Goal: Information Seeking & Learning: Learn about a topic

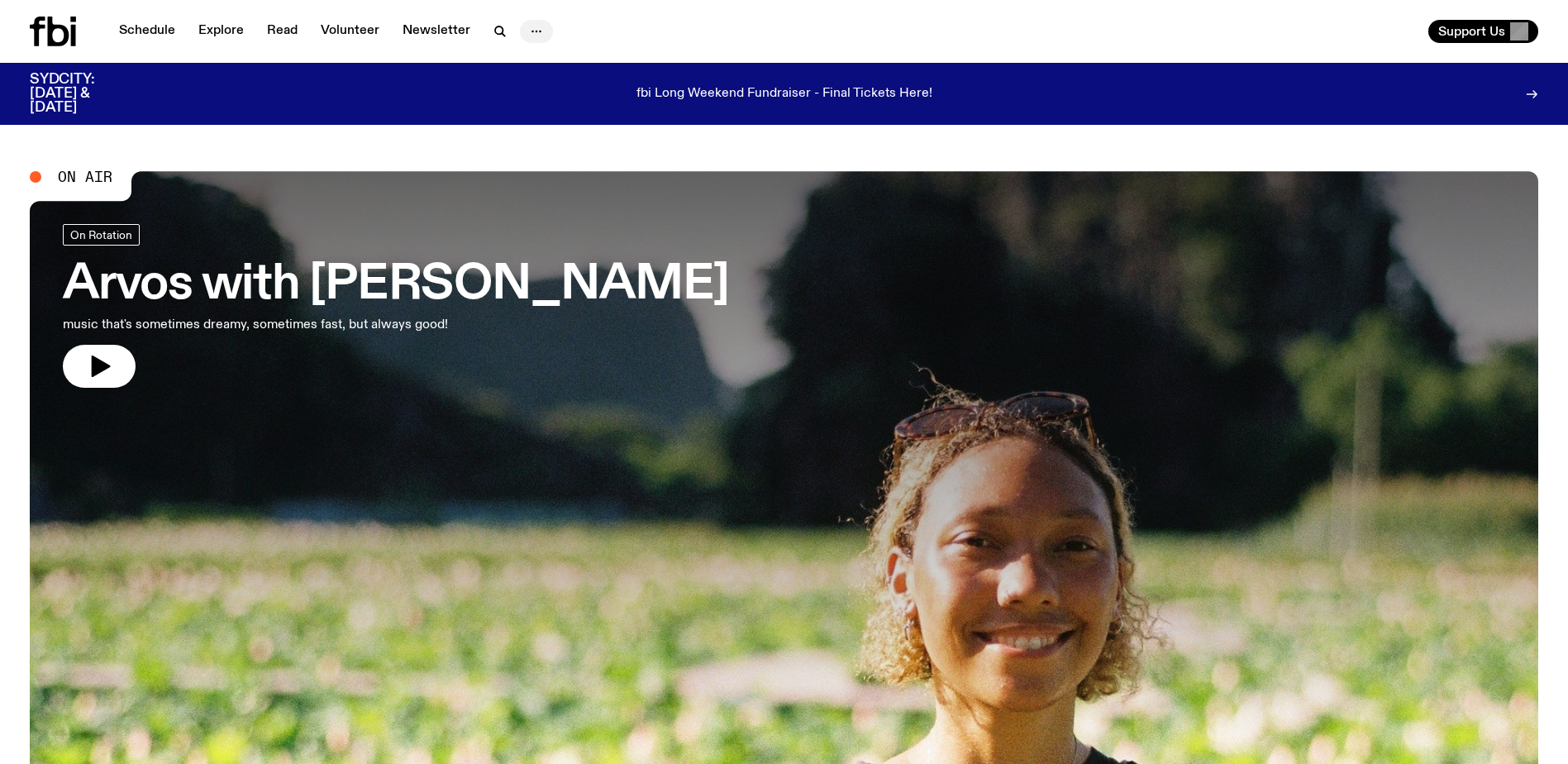
click at [528, 37] on icon "button" at bounding box center [537, 31] width 20 height 20
click at [543, 93] on link "Contact" at bounding box center [537, 94] width 83 height 23
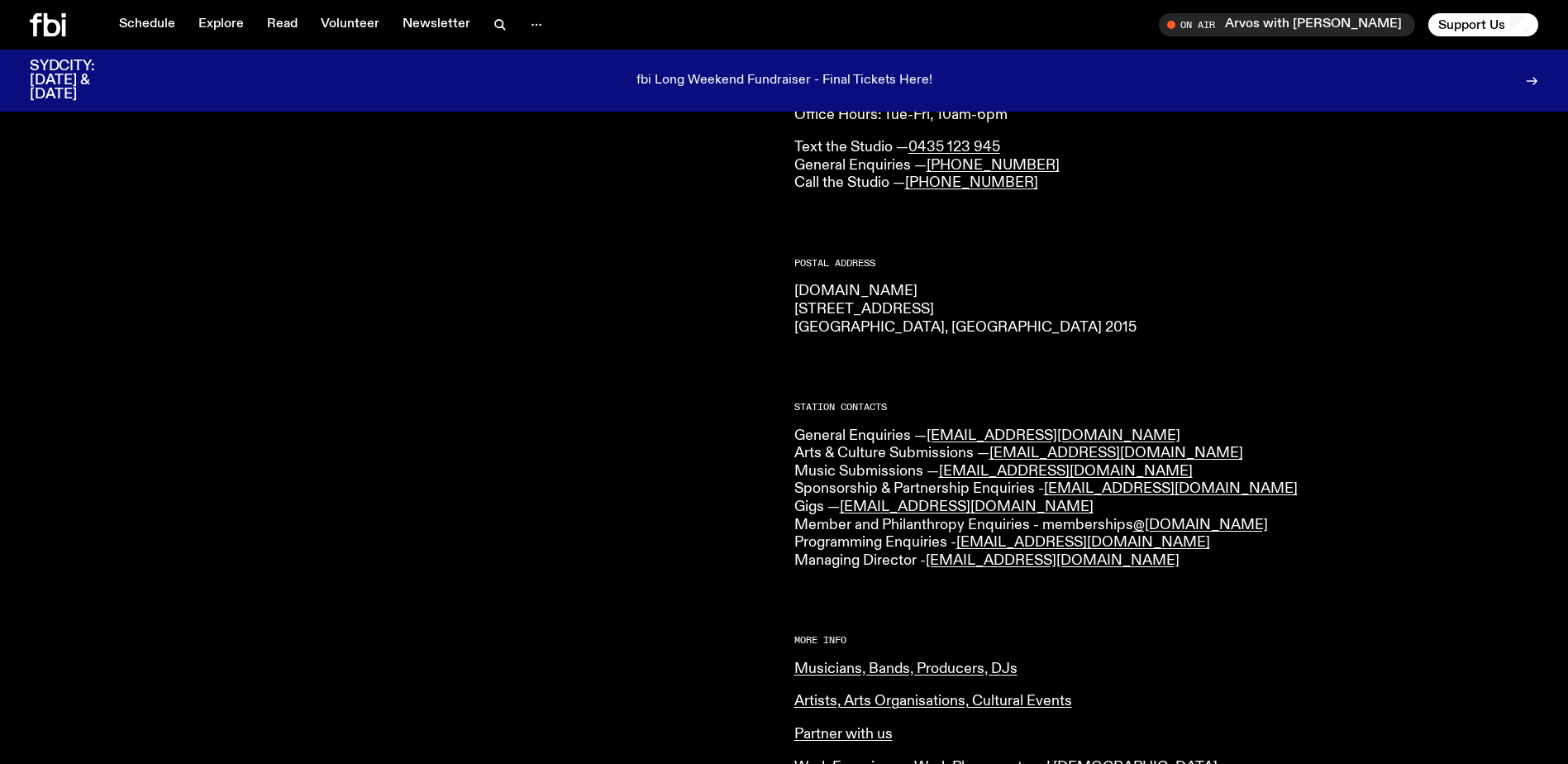
scroll to position [166, 0]
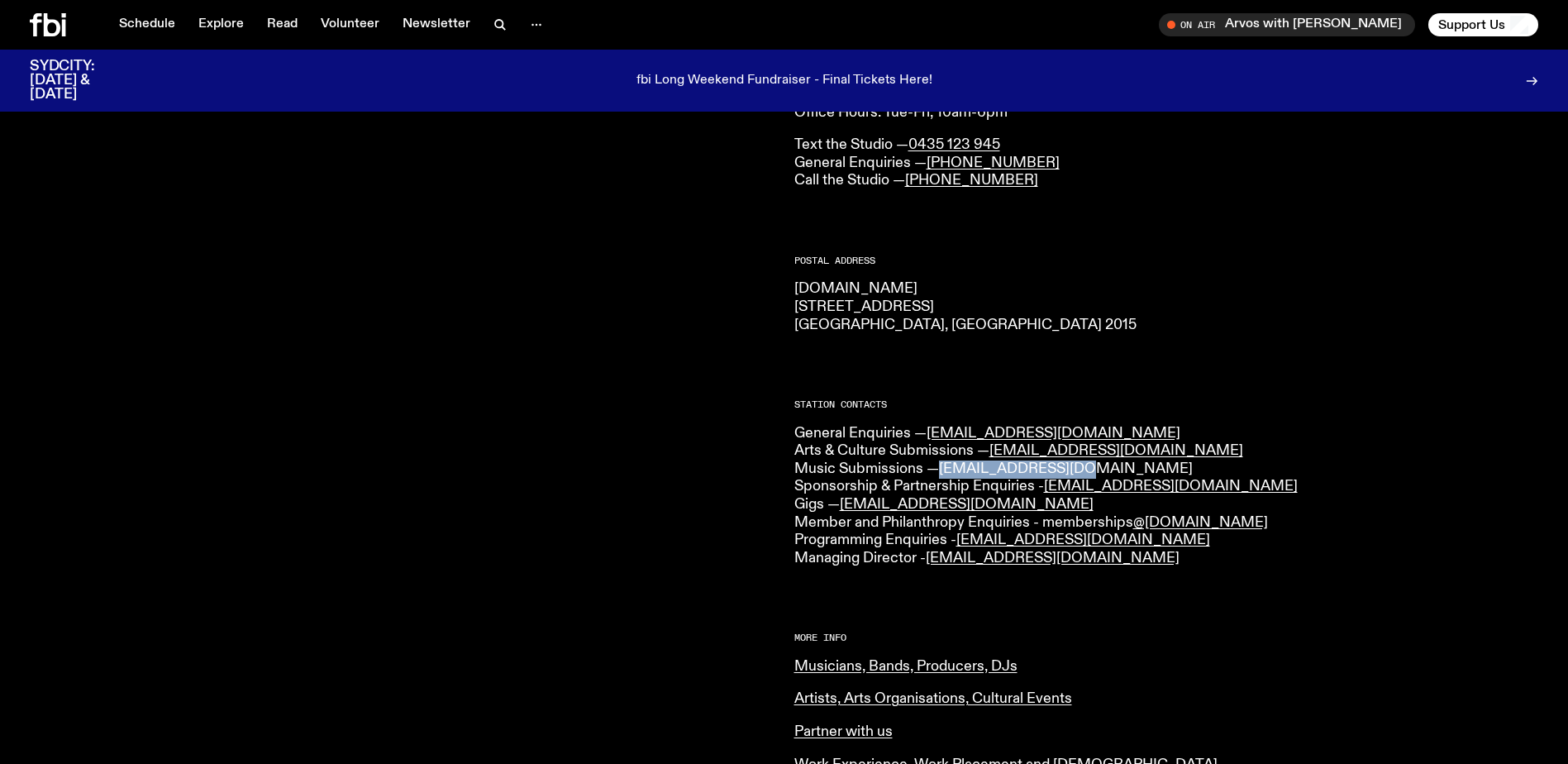
drag, startPoint x: 1082, startPoint y: 470, endPoint x: 946, endPoint y: 470, distance: 136.0
click at [946, 470] on p "General Enquiries — info@fbiradio.com Arts & Culture Submissions — culture@fbir…" at bounding box center [1167, 495] width 745 height 143
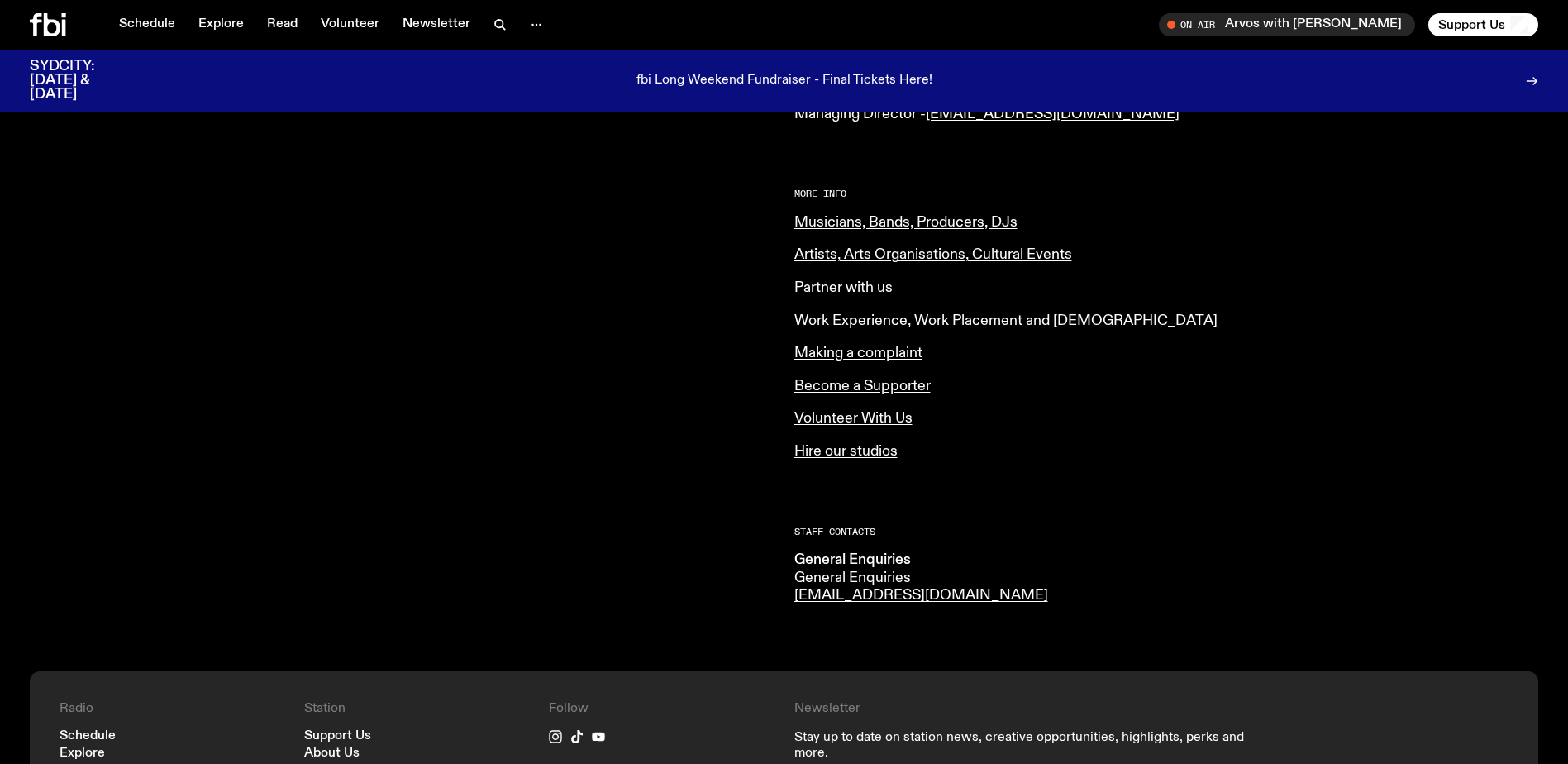
scroll to position [661, 0]
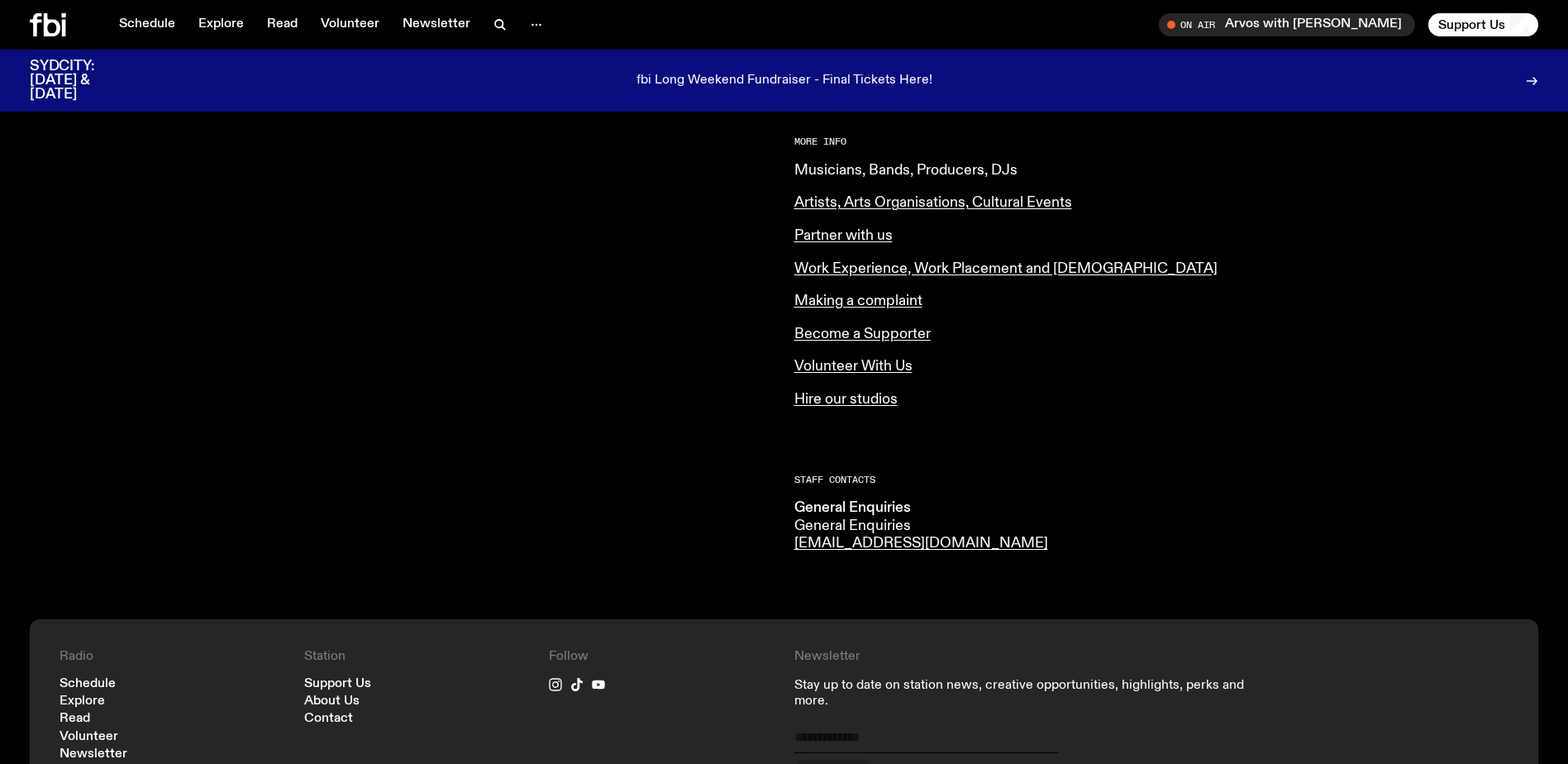
click at [861, 163] on link "Musicians, Bands, Producers, DJs" at bounding box center [906, 170] width 223 height 15
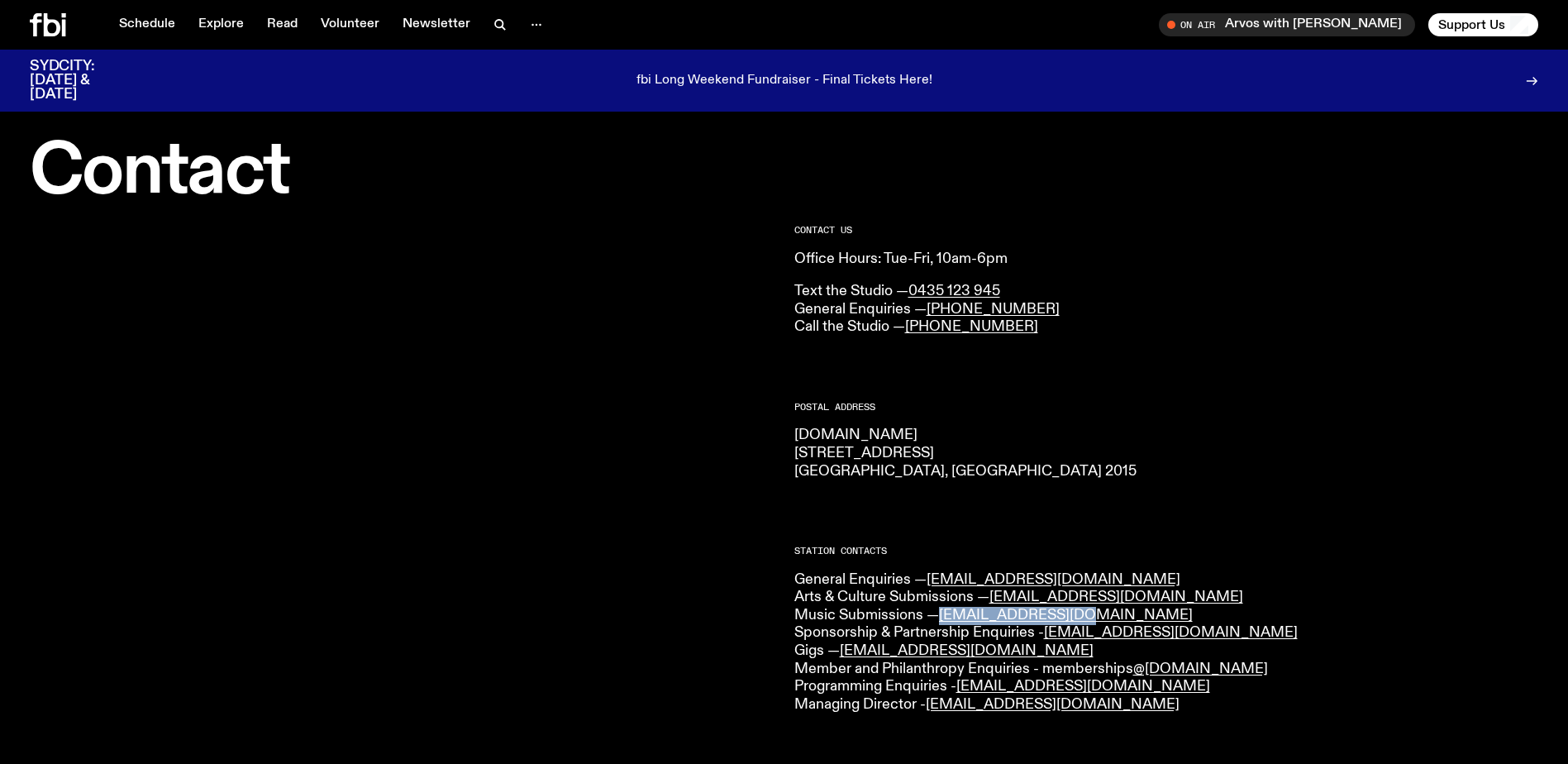
scroll to position [0, 0]
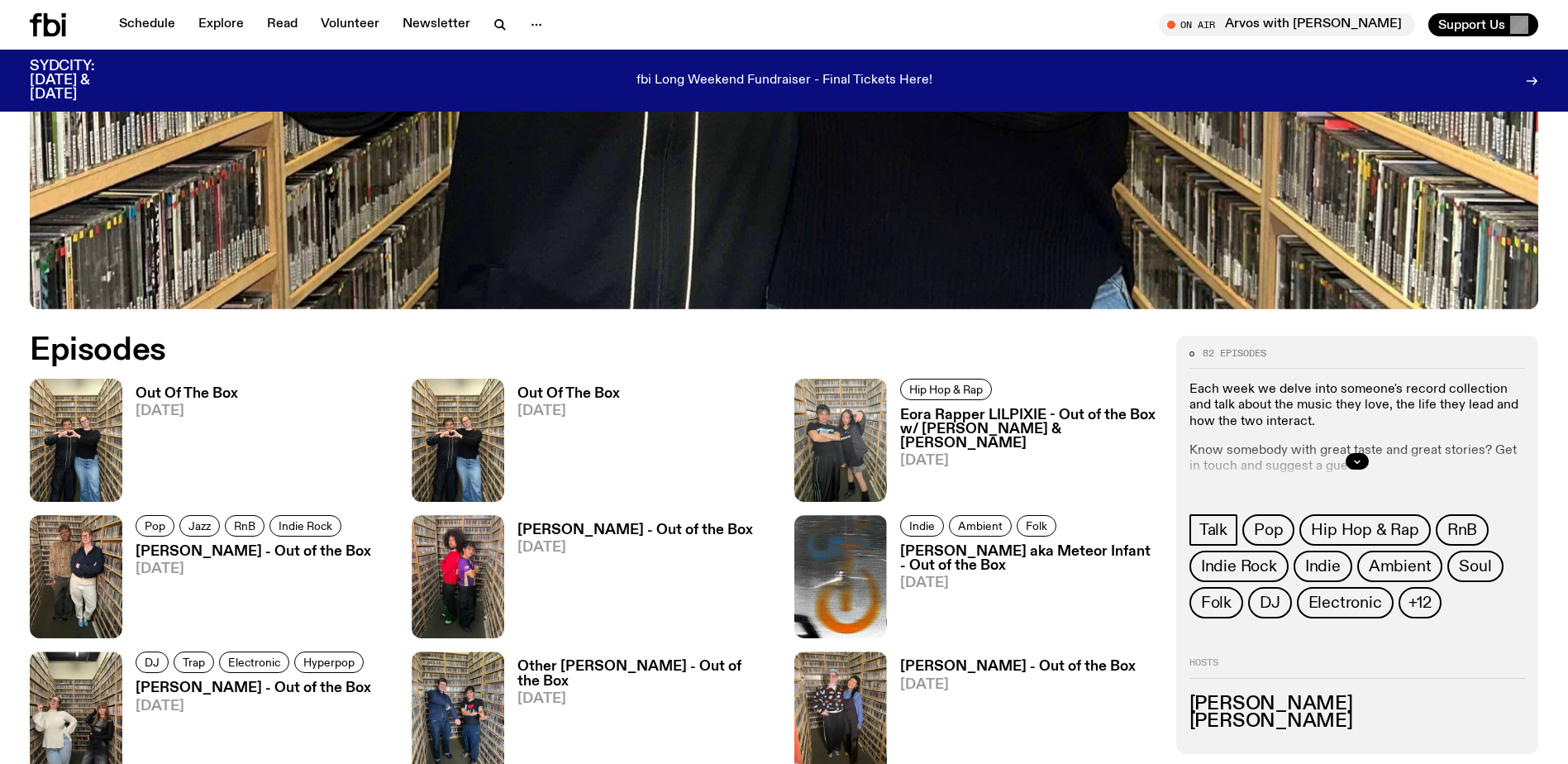
scroll to position [984, 0]
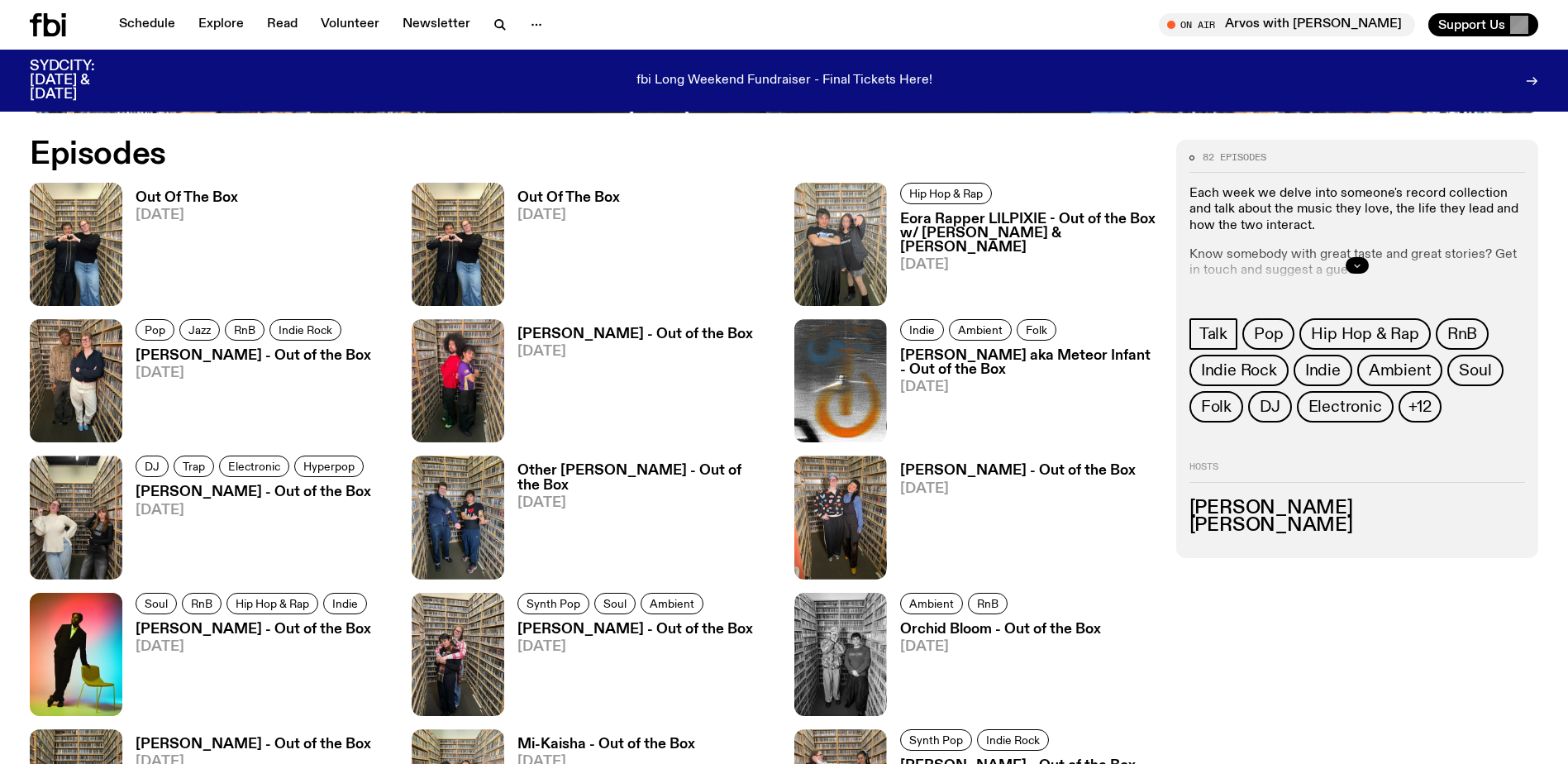
click at [1360, 262] on icon "button" at bounding box center [1357, 265] width 10 height 10
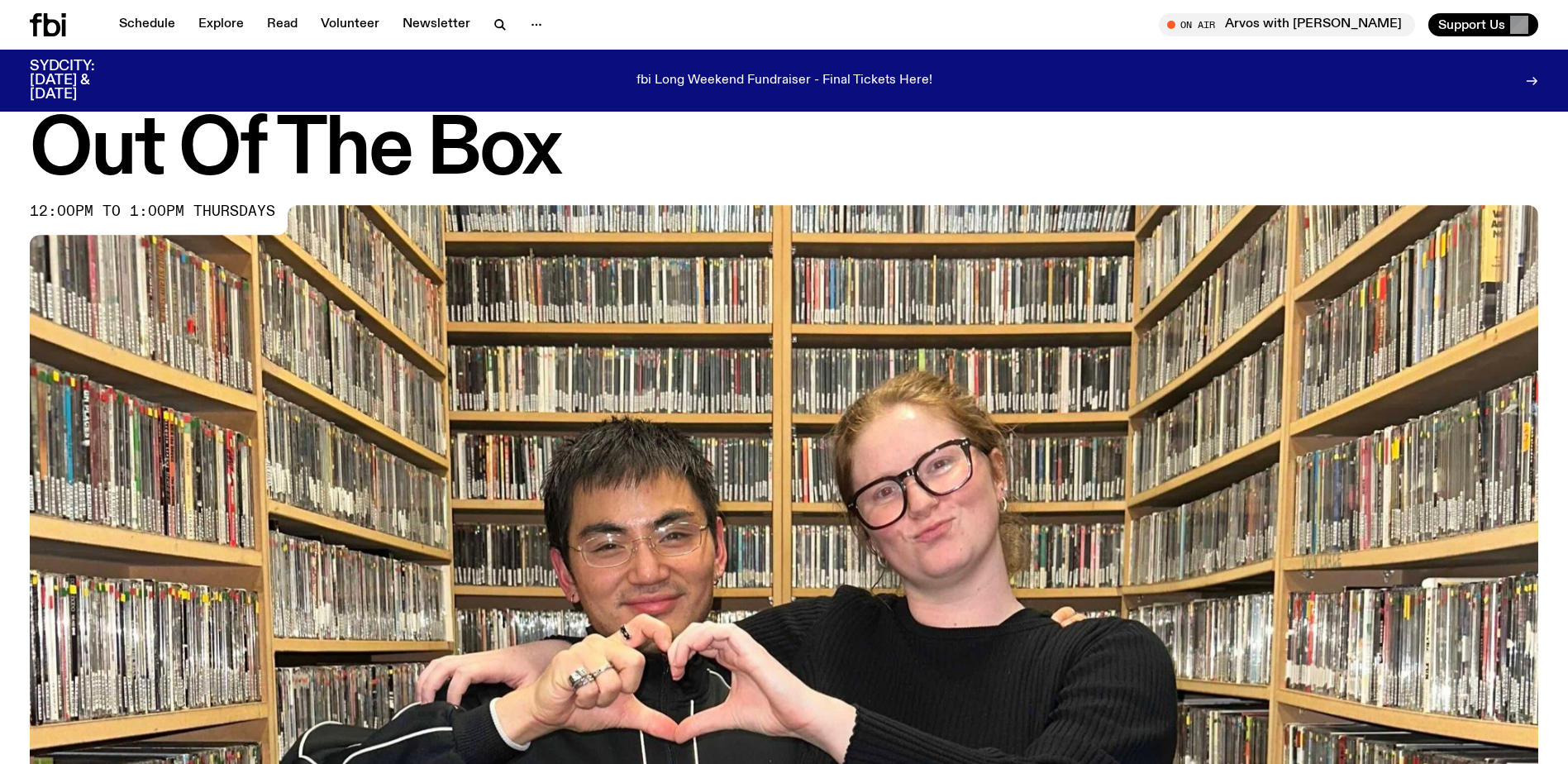
scroll to position [0, 0]
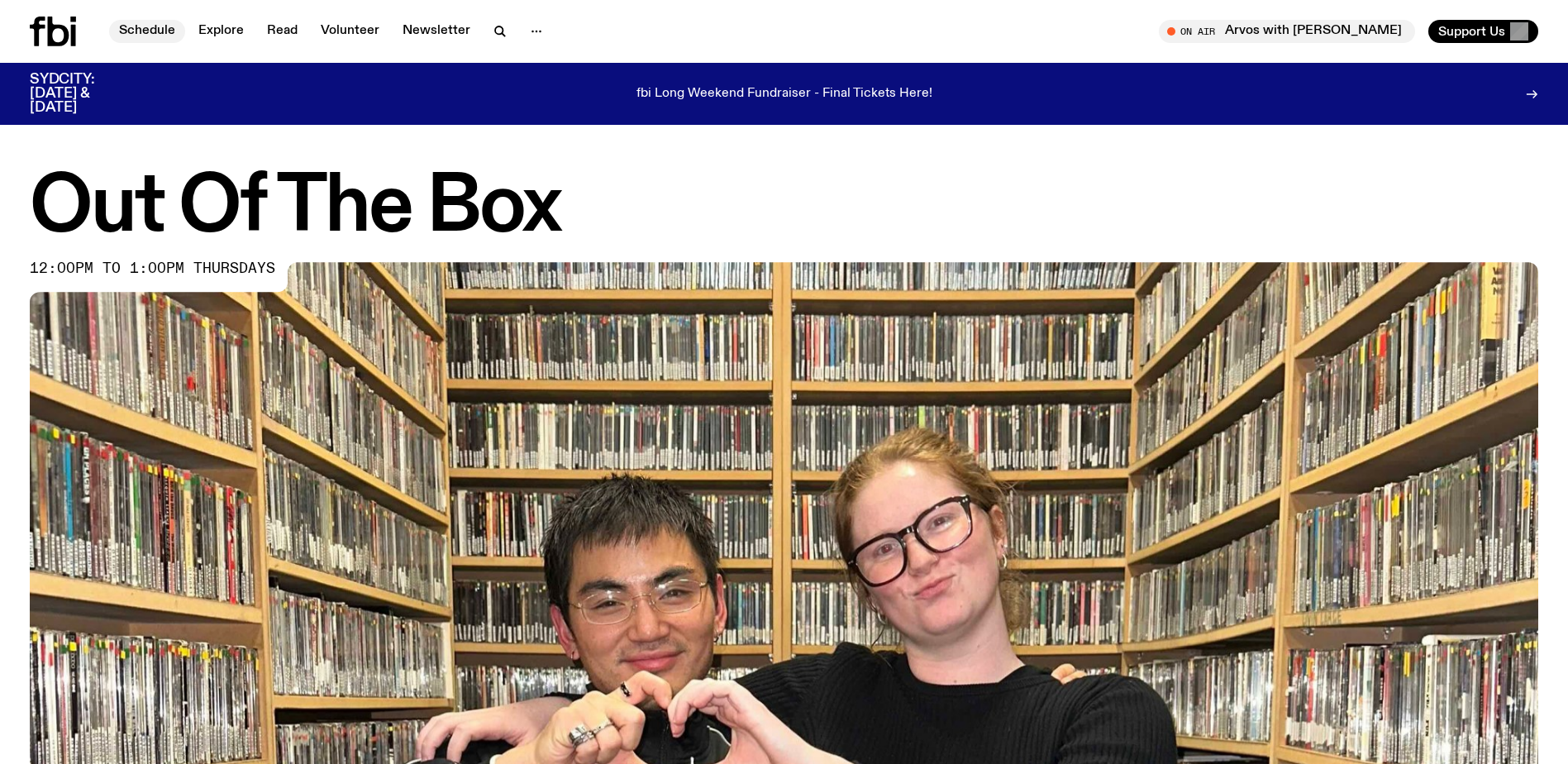
click at [168, 30] on link "Schedule" at bounding box center [147, 31] width 76 height 23
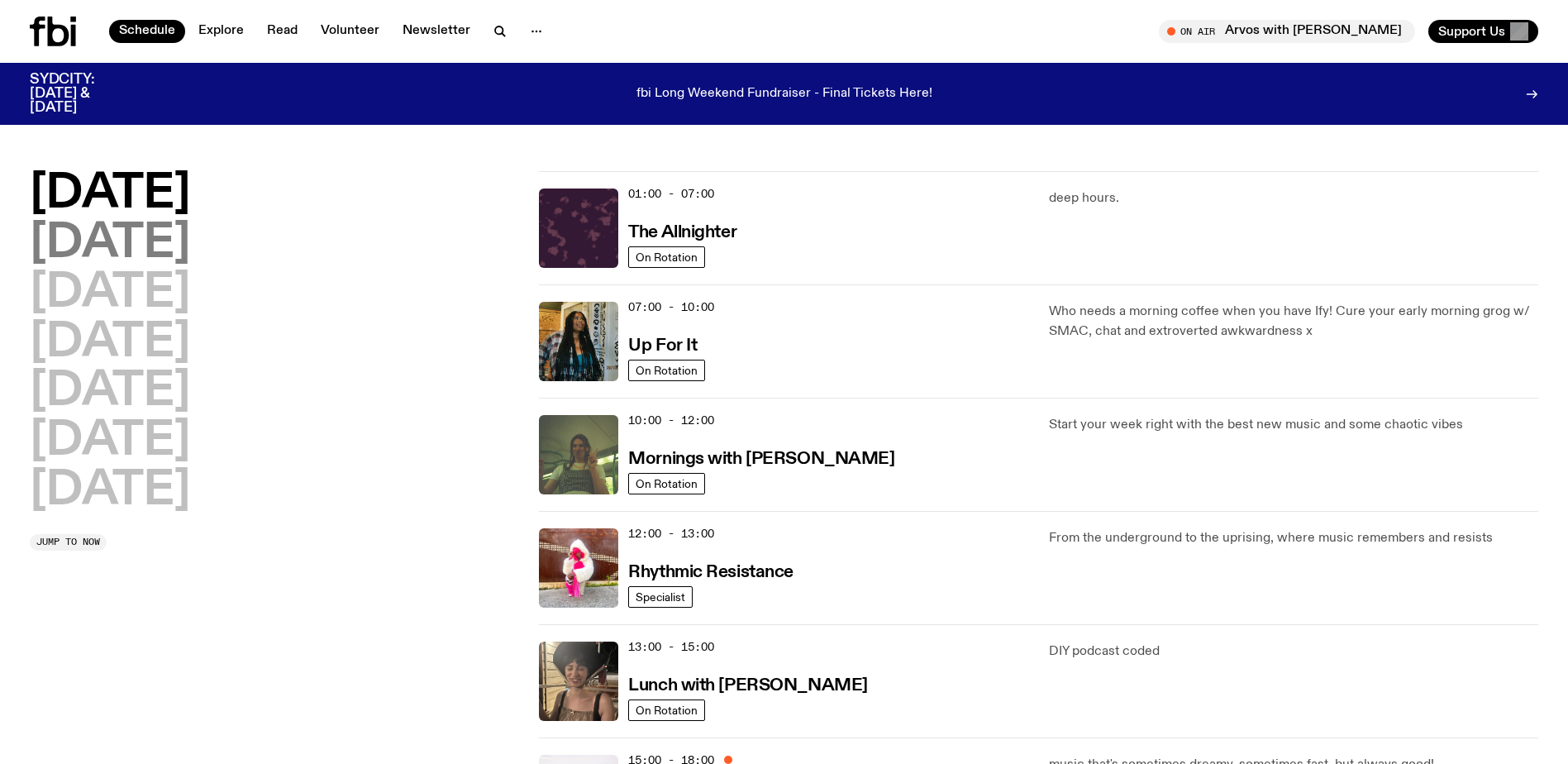
click at [110, 241] on h2 "[DATE]" at bounding box center [110, 244] width 160 height 46
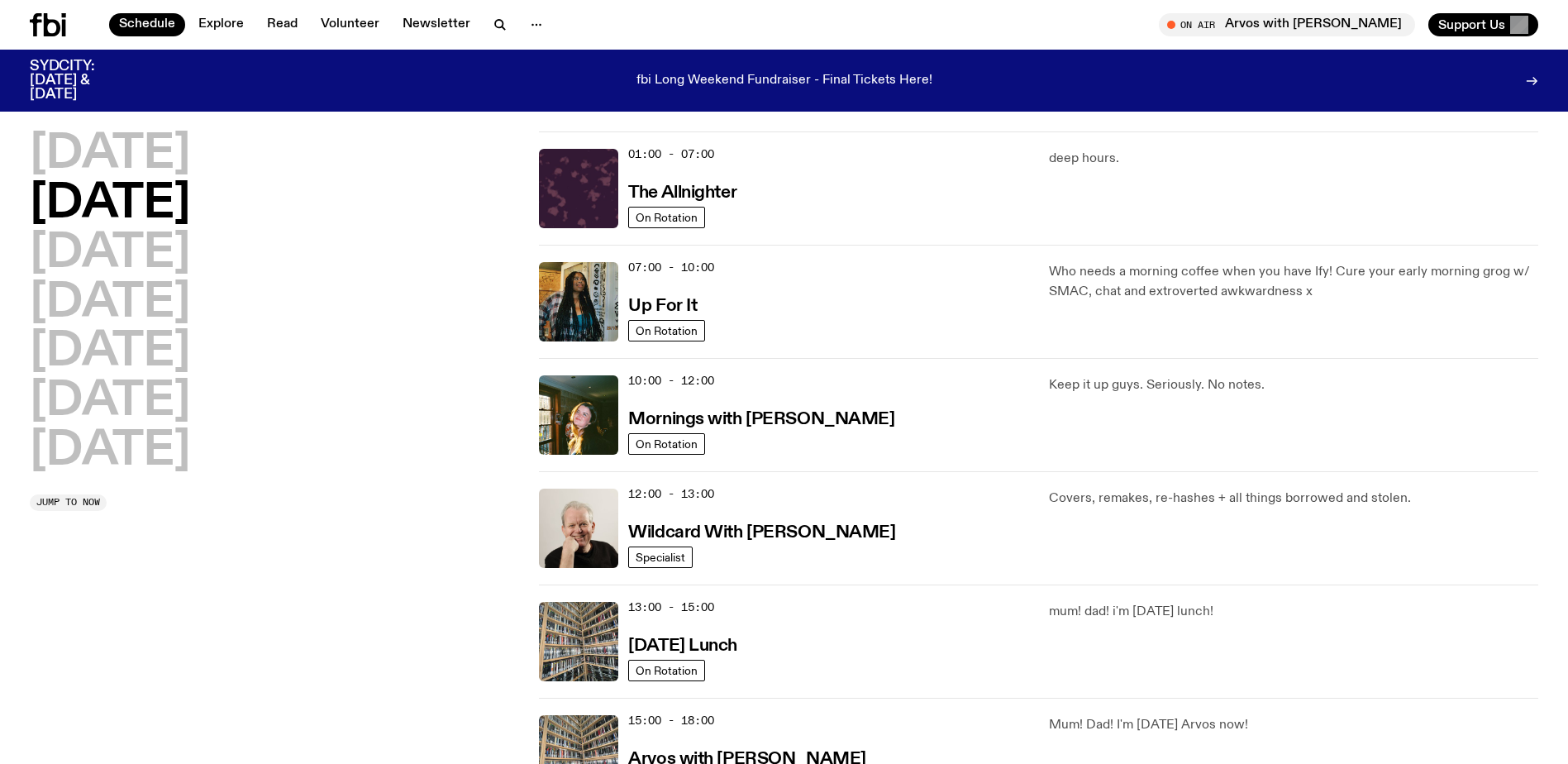
scroll to position [46, 0]
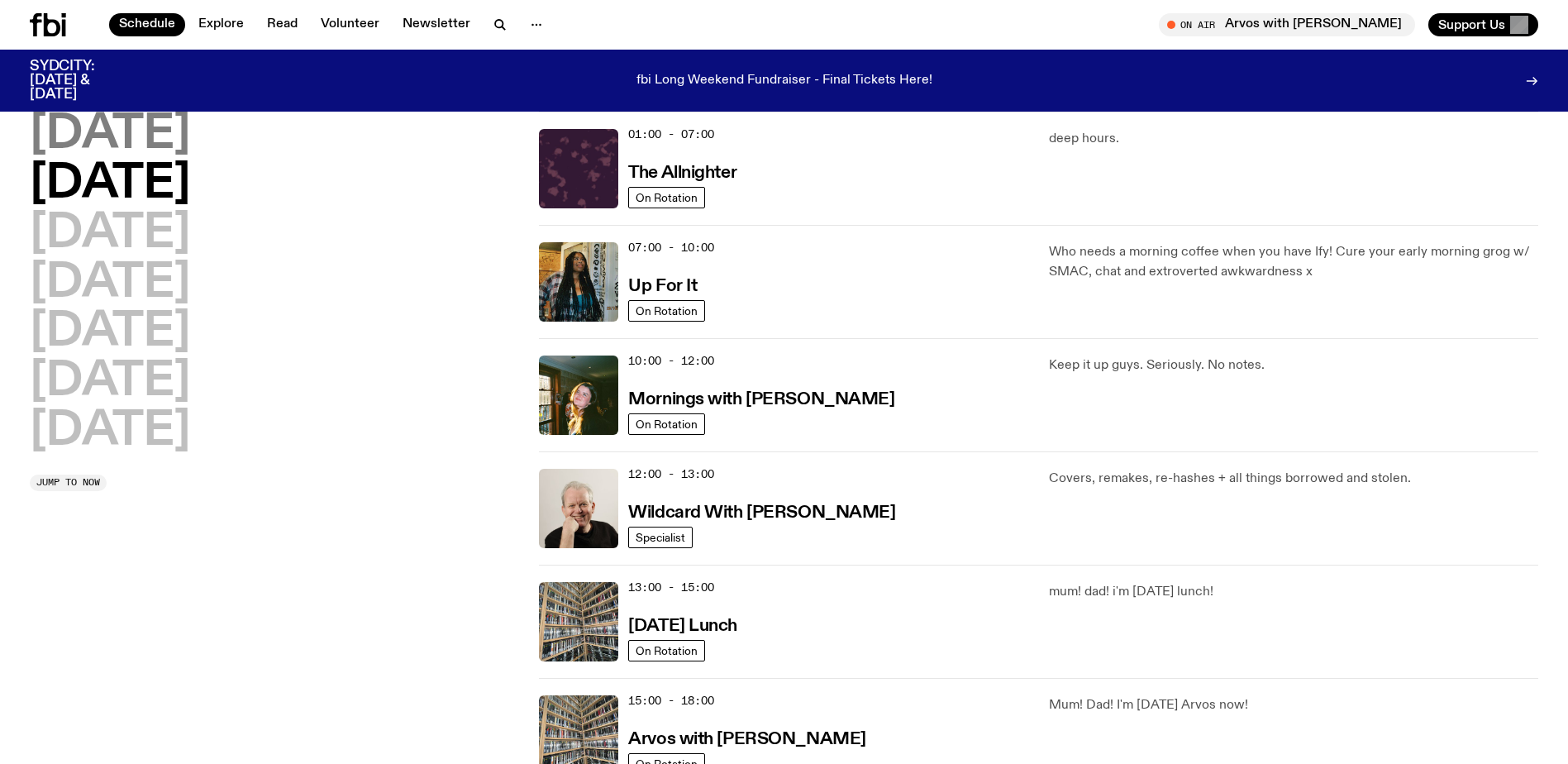
click at [142, 141] on h2 "Monday" at bounding box center [110, 134] width 160 height 46
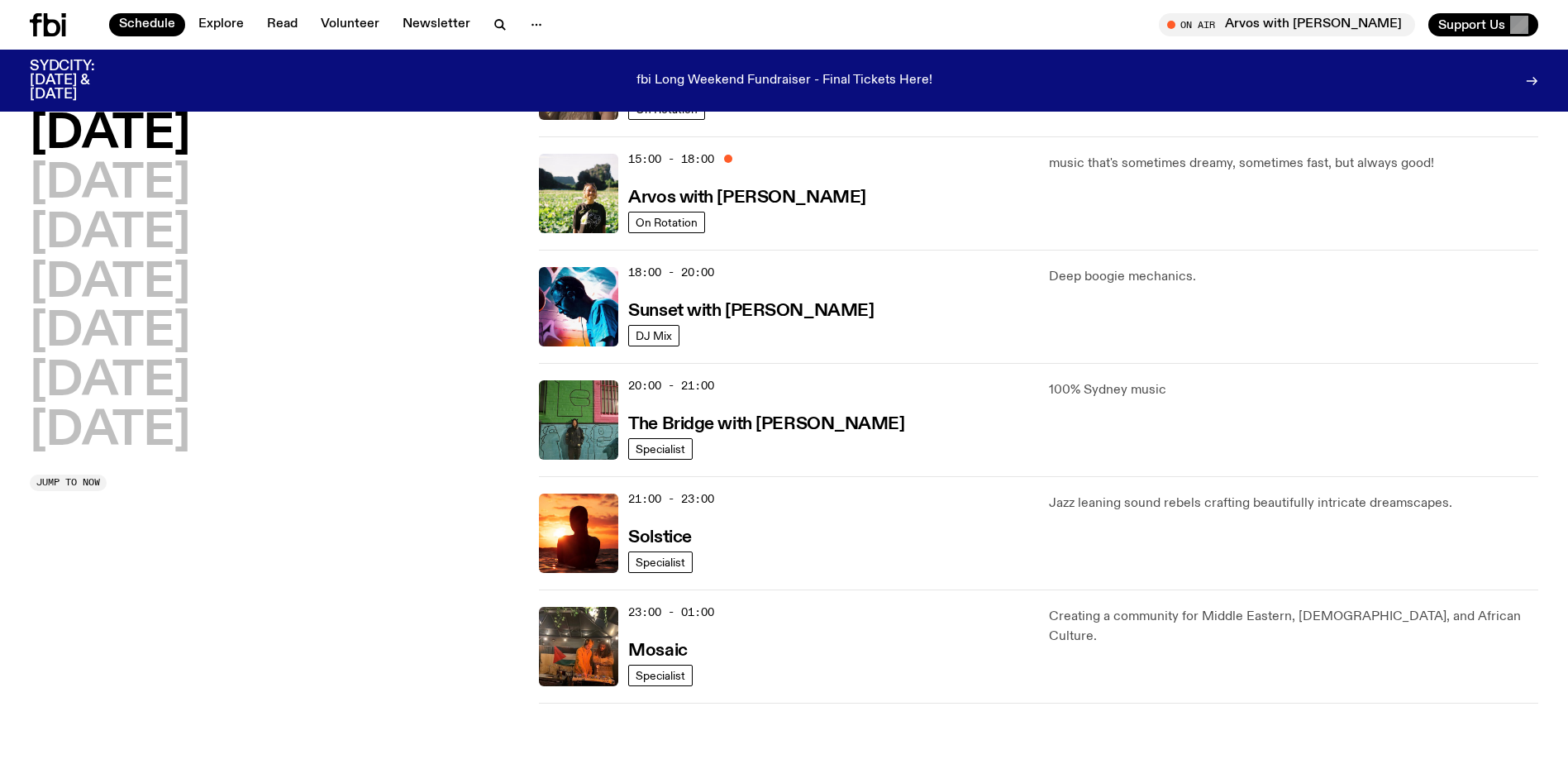
scroll to position [625, 0]
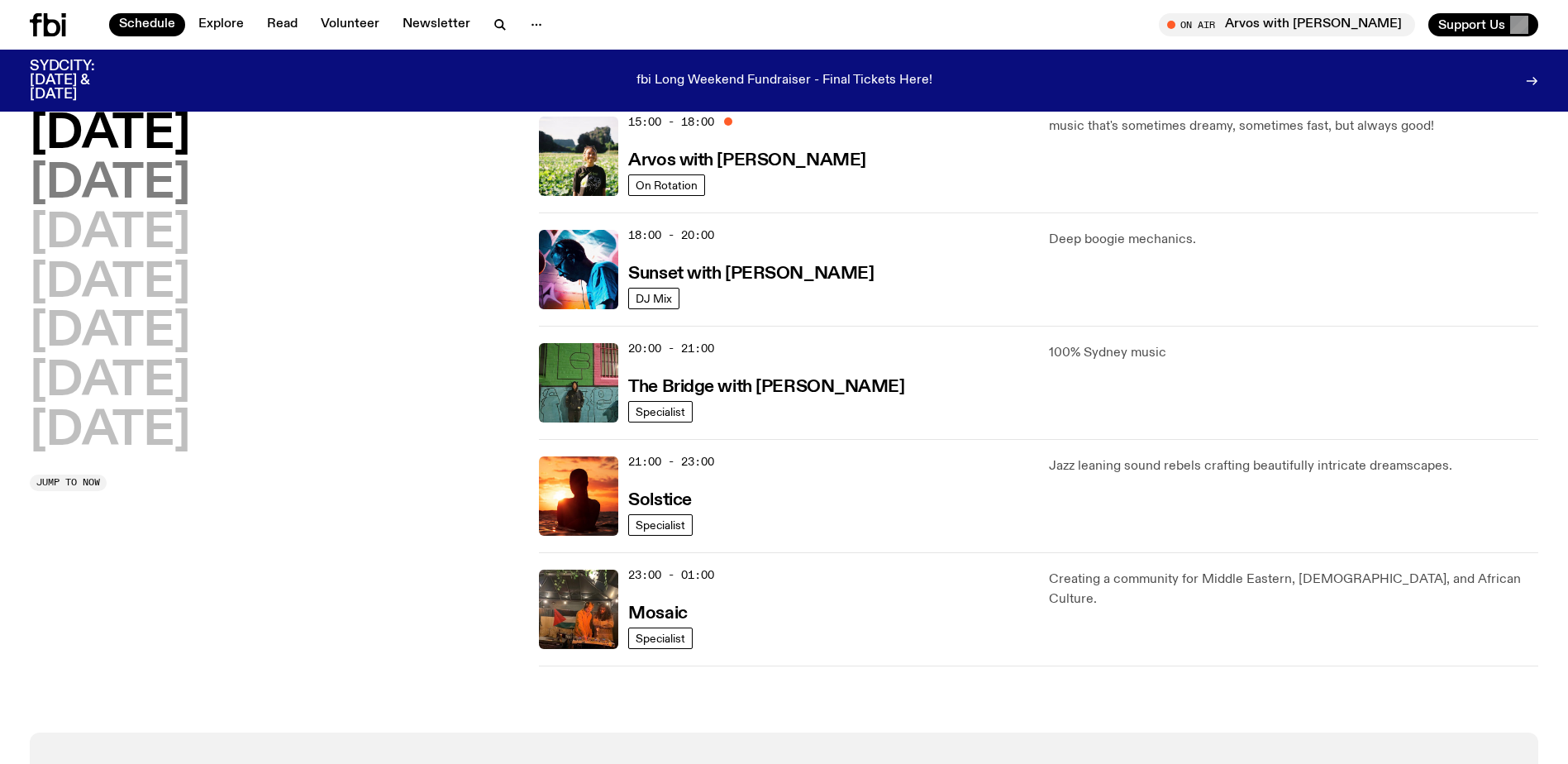
click at [190, 185] on h2 "Tuesday" at bounding box center [110, 184] width 160 height 46
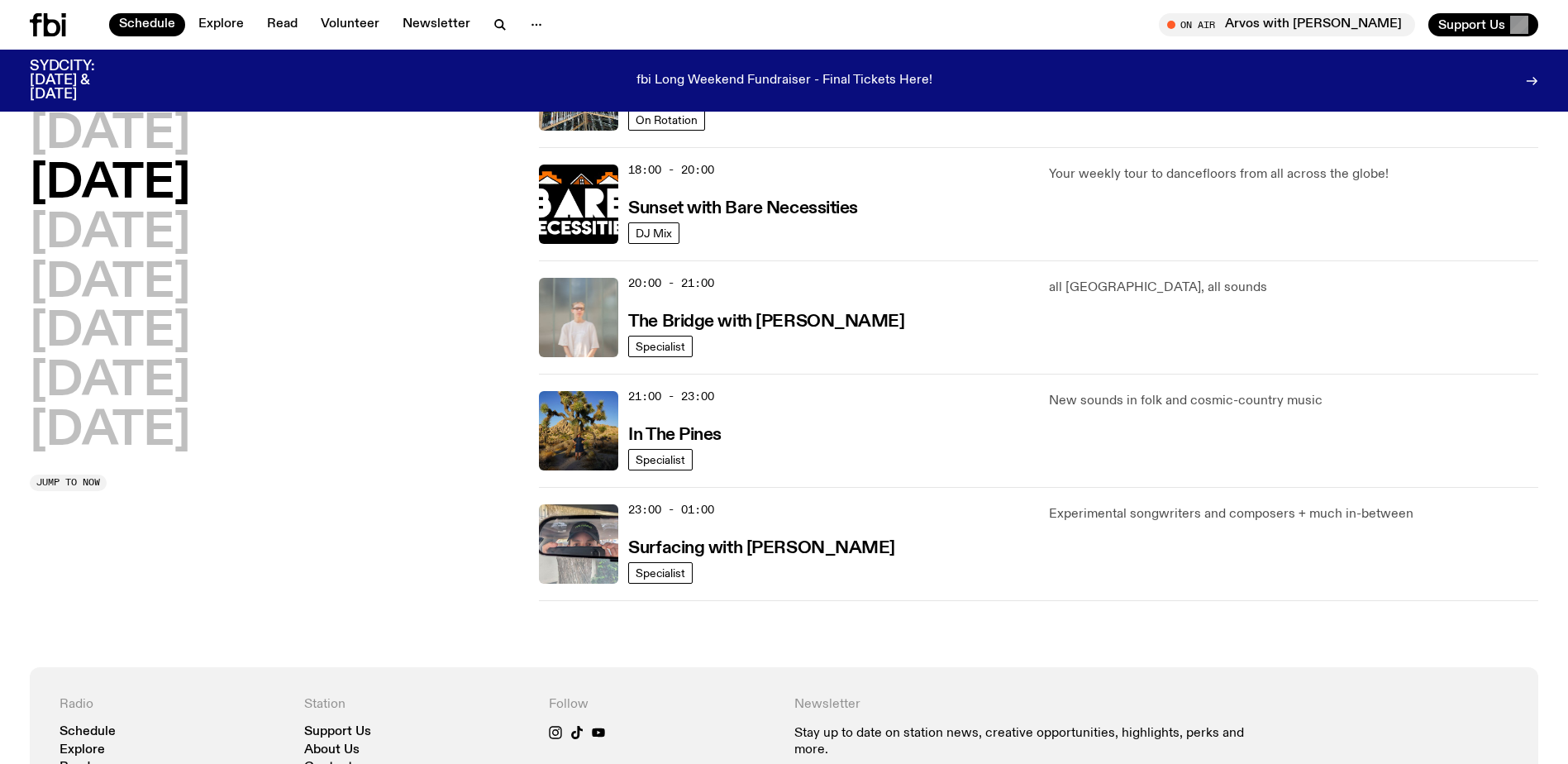
scroll to position [707, 0]
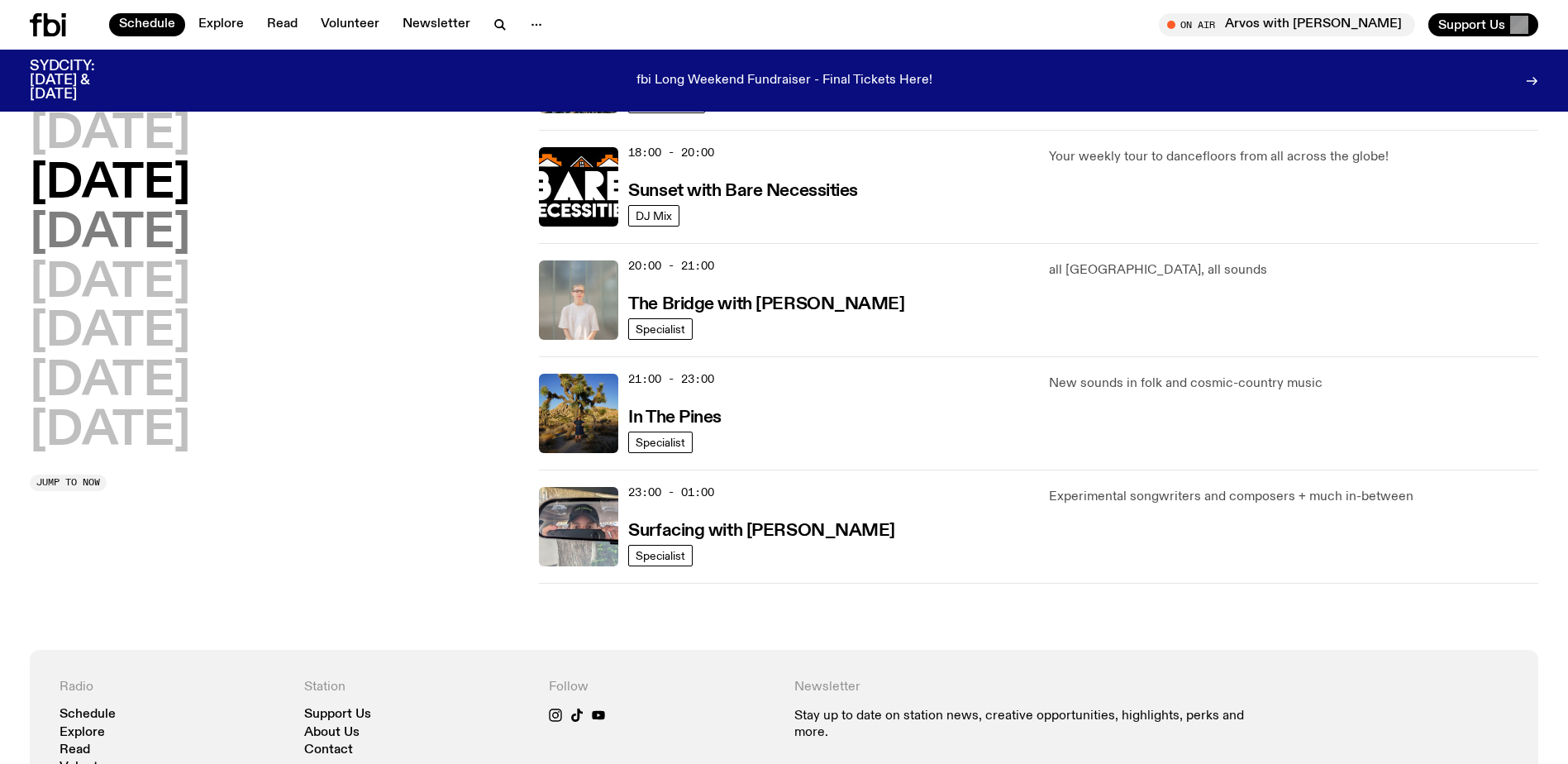
click at [190, 240] on h2 "Wednesday" at bounding box center [110, 234] width 160 height 46
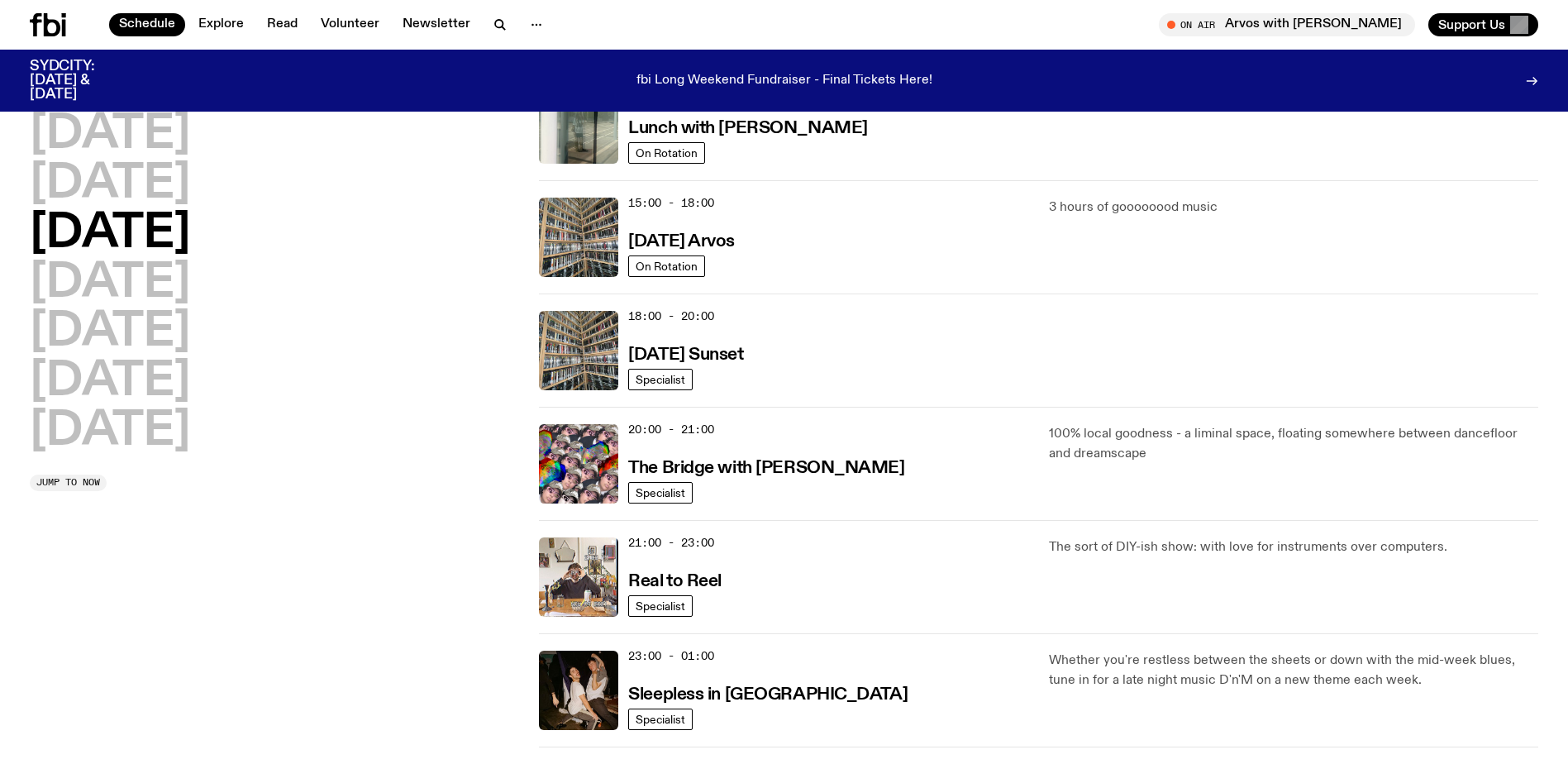
scroll to position [578, 0]
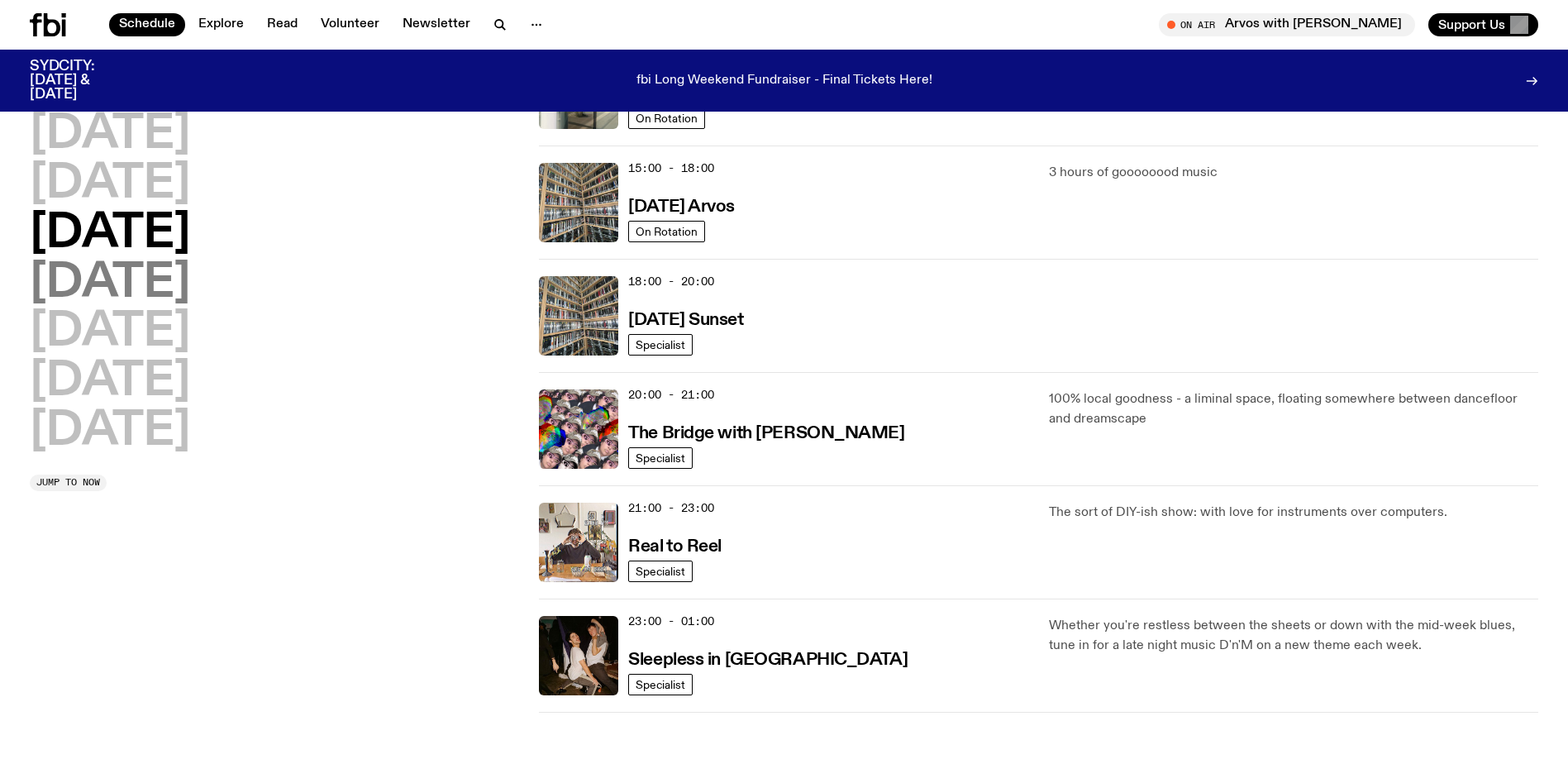
click at [190, 272] on h2 "Thursday" at bounding box center [110, 284] width 160 height 46
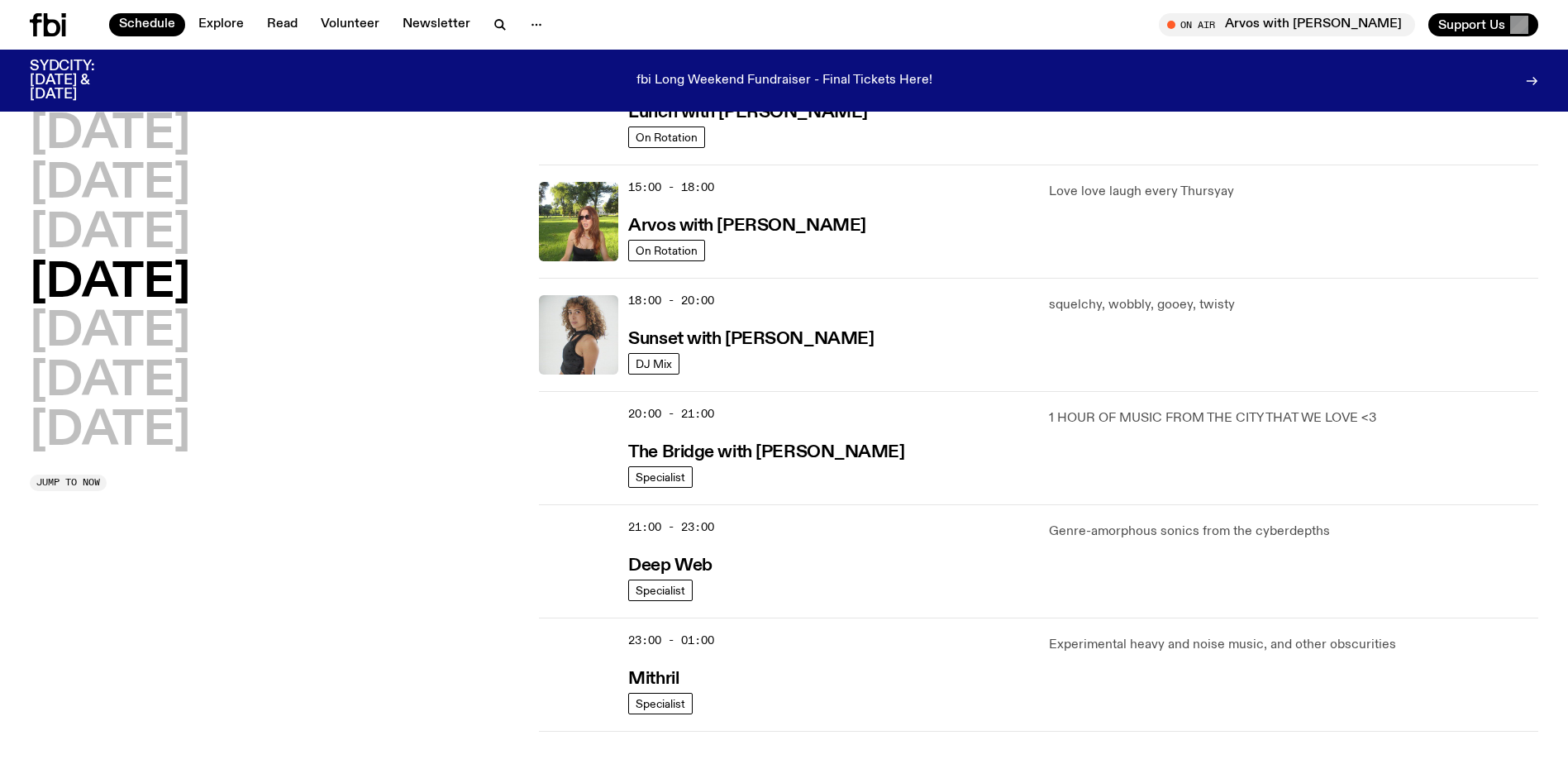
scroll to position [625, 0]
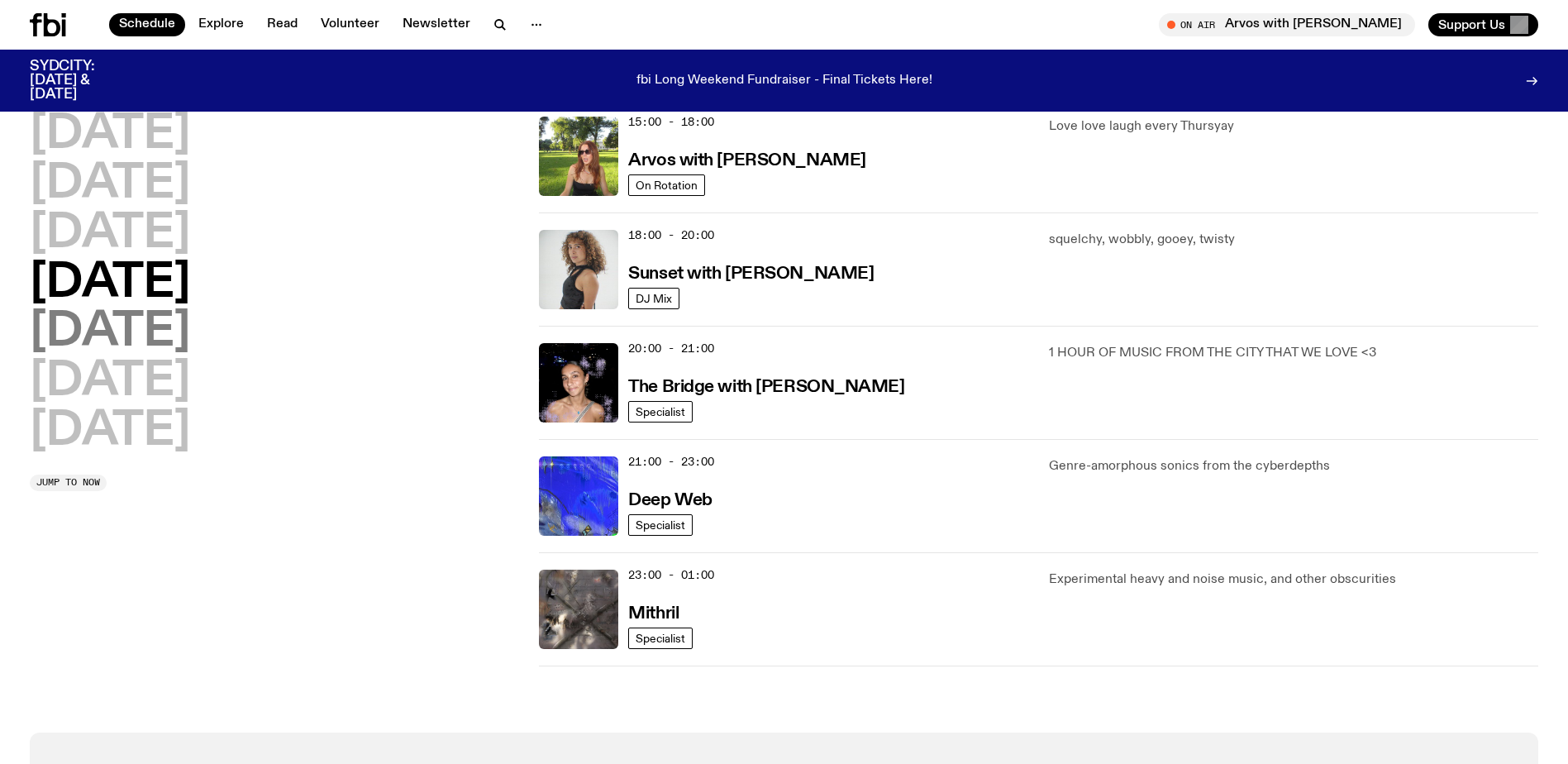
click at [142, 326] on h2 "Friday" at bounding box center [110, 332] width 160 height 46
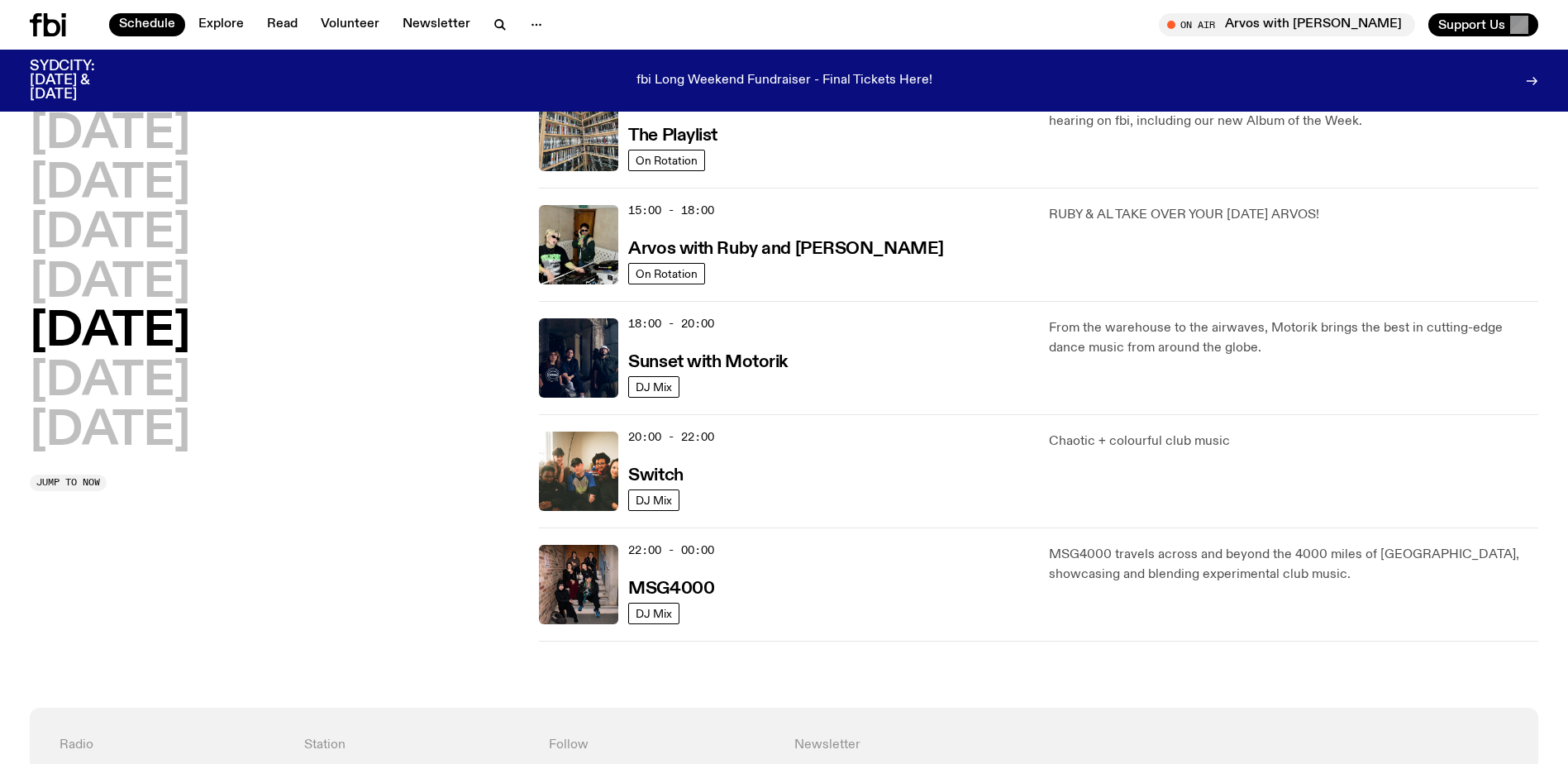
scroll to position [542, 0]
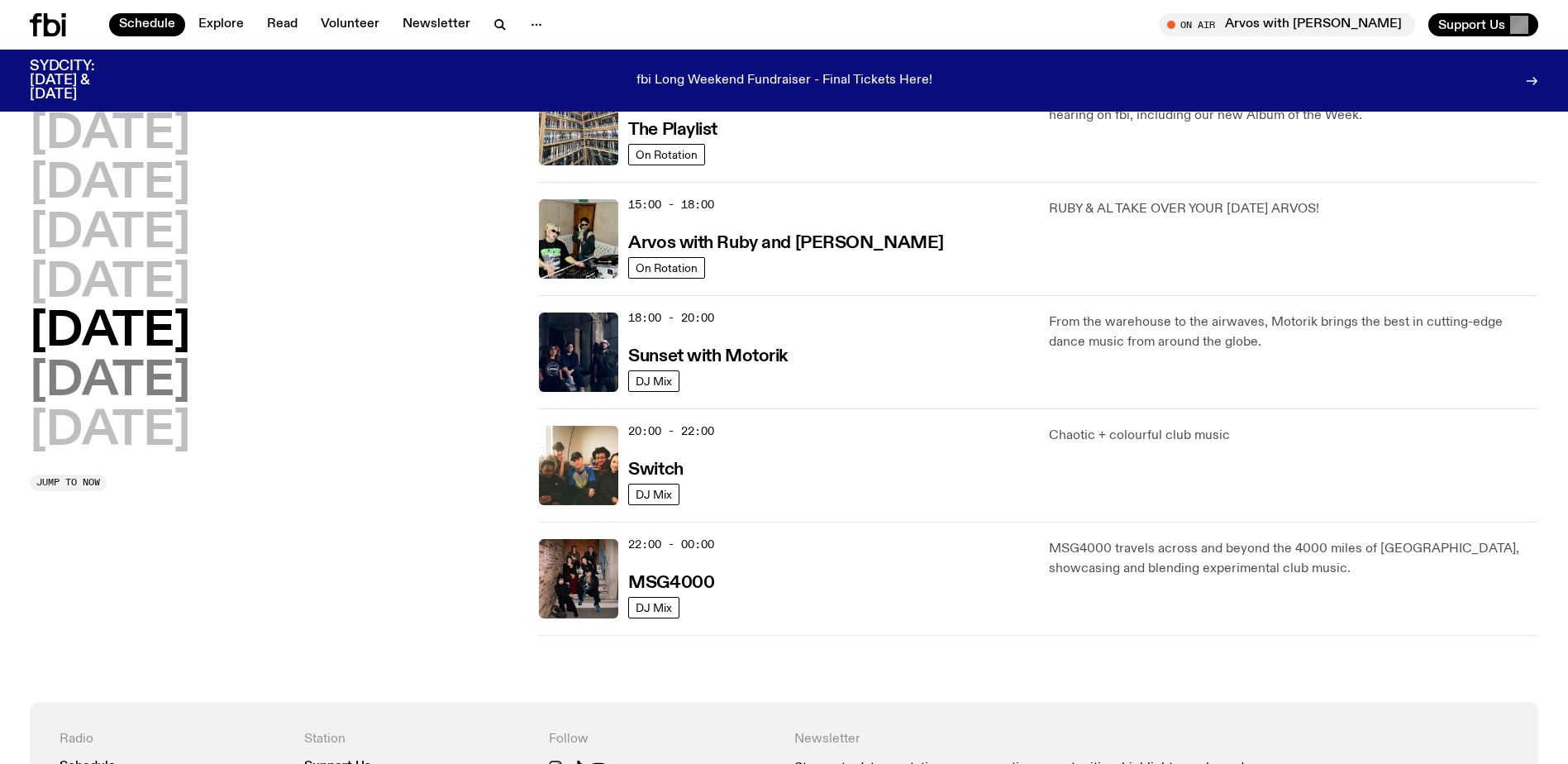
click at [169, 383] on h2 "Saturday" at bounding box center [110, 382] width 160 height 46
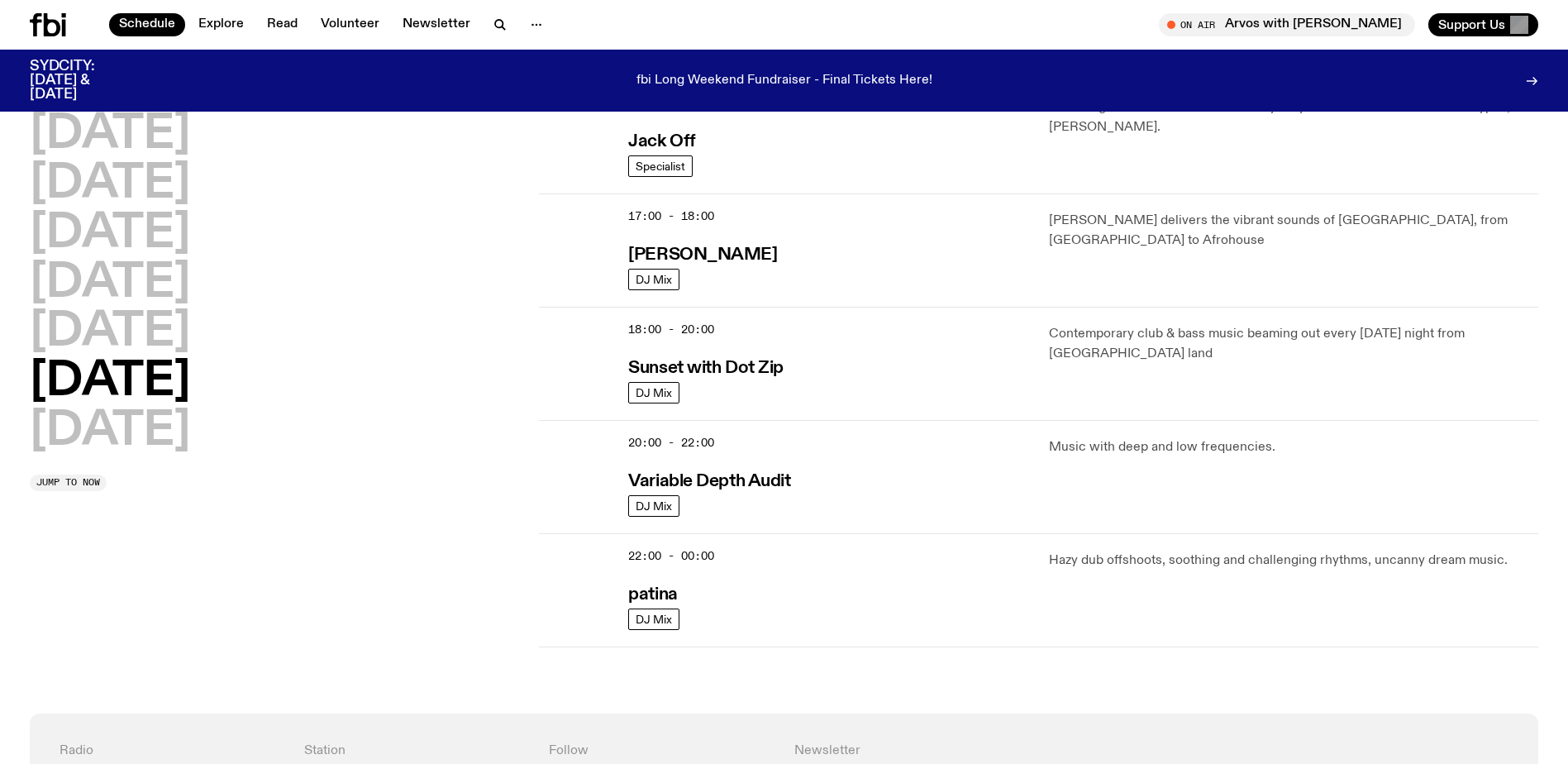
scroll to position [873, 0]
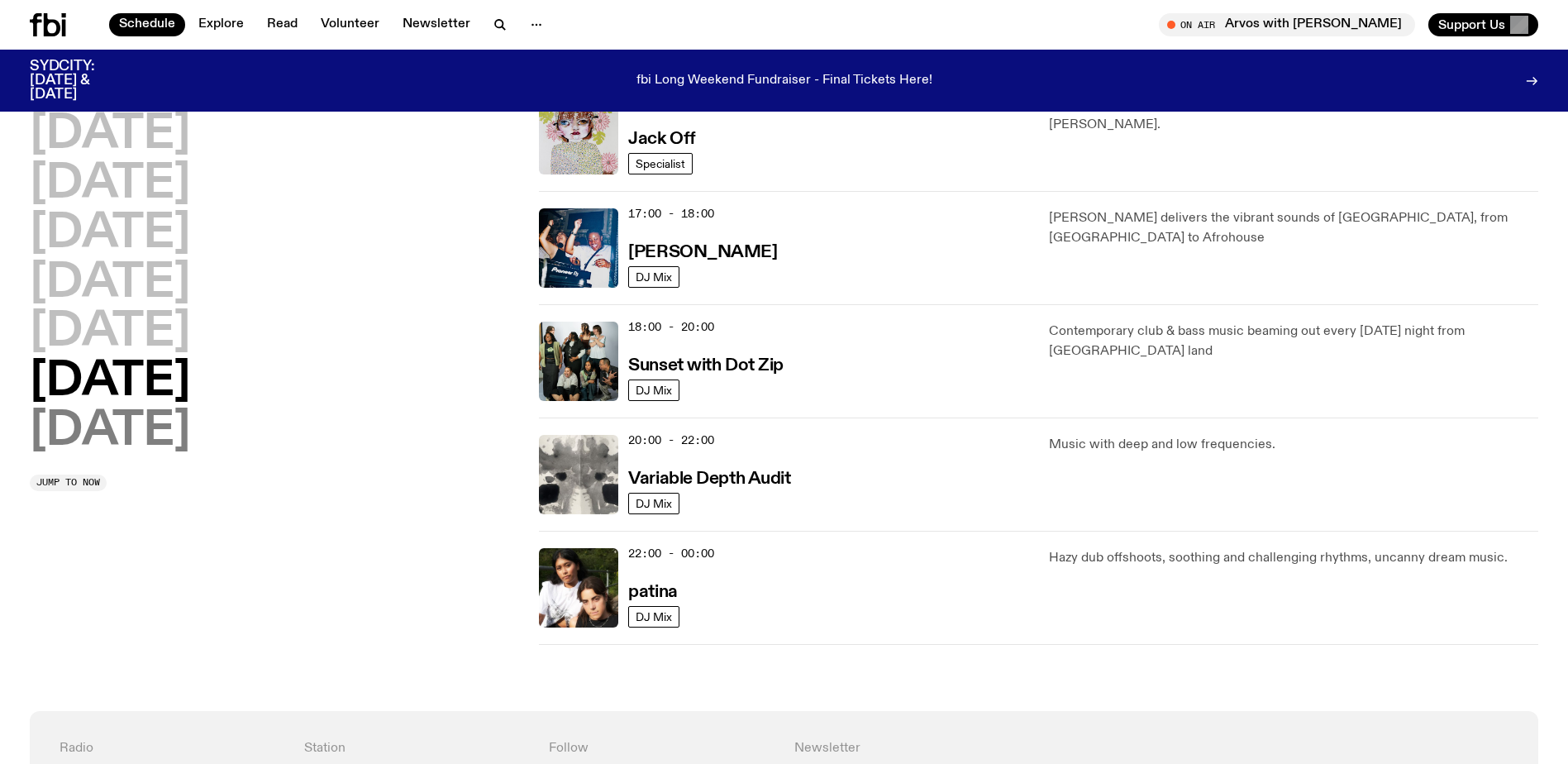
click at [168, 424] on h2 "Sunday" at bounding box center [110, 431] width 160 height 46
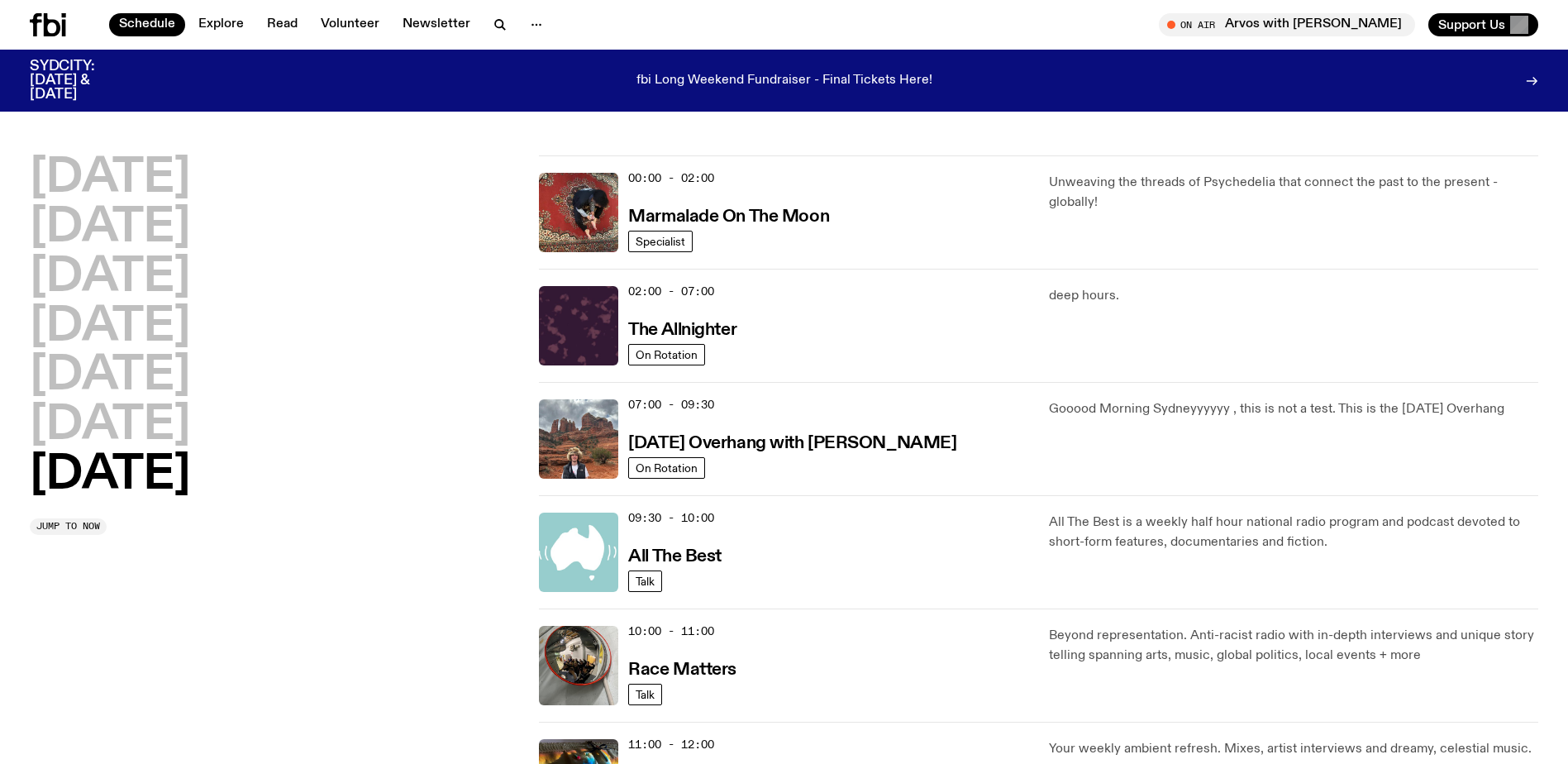
scroll to position [0, 0]
